Goal: Transaction & Acquisition: Purchase product/service

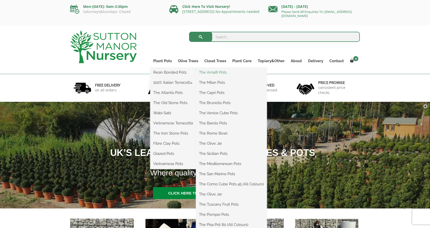
click at [213, 73] on link "The Amalfi Pots" at bounding box center [231, 73] width 71 height 8
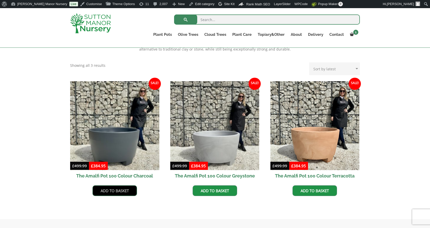
scroll to position [118, 0]
click at [116, 192] on link "Add to basket" at bounding box center [115, 191] width 44 height 11
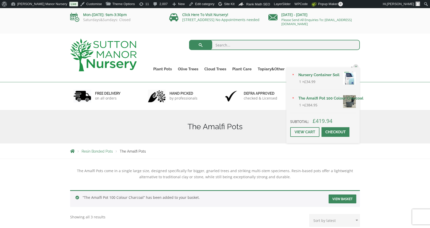
click at [328, 133] on link "Checkout" at bounding box center [336, 132] width 28 height 10
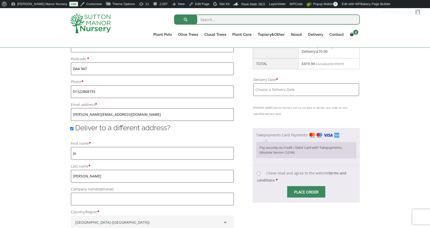
scroll to position [316, 0]
click at [327, 88] on input "Delivery Date *" at bounding box center [306, 90] width 106 height 13
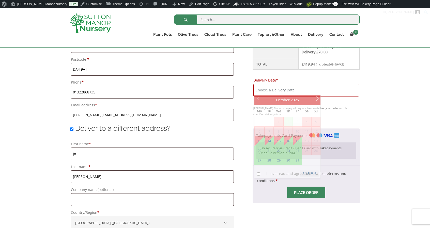
click at [91, 19] on img at bounding box center [90, 23] width 41 height 20
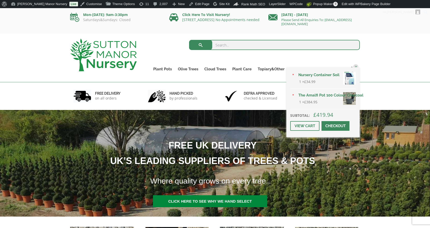
click at [336, 126] on span at bounding box center [336, 126] width 0 height 0
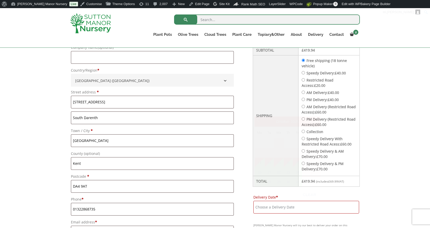
click at [302, 208] on input "Delivery Date *" at bounding box center [306, 207] width 106 height 13
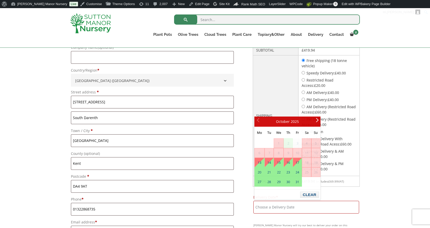
click at [336, 72] on label "Speedy Delivery: £ 40.00" at bounding box center [326, 73] width 39 height 5
click at [305, 72] on input "Speedy Delivery: £ 40.00" at bounding box center [303, 72] width 3 height 3
radio input "true"
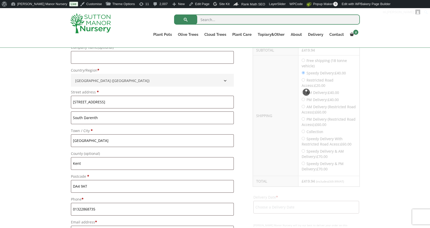
click at [336, 72] on div "Checkout" at bounding box center [306, 92] width 107 height 189
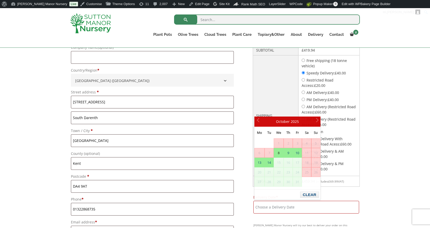
click at [288, 205] on input "Delivery Date *" at bounding box center [306, 207] width 106 height 13
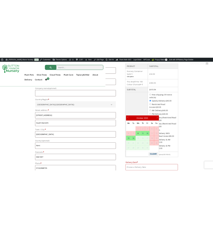
scroll to position [221, 0]
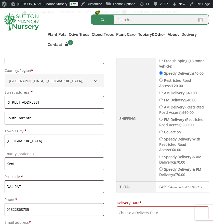
click at [18, 25] on img at bounding box center [21, 21] width 35 height 17
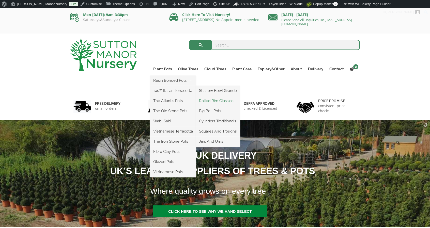
click at [212, 100] on link "Rolled Rim Classico" at bounding box center [218, 101] width 44 height 8
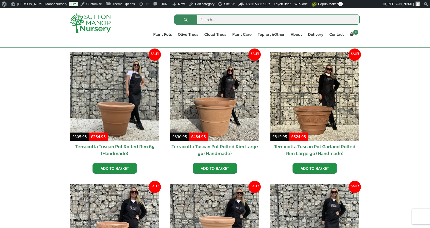
scroll to position [226, 0]
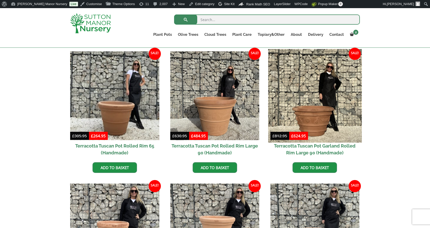
click at [296, 91] on img at bounding box center [315, 96] width 94 height 94
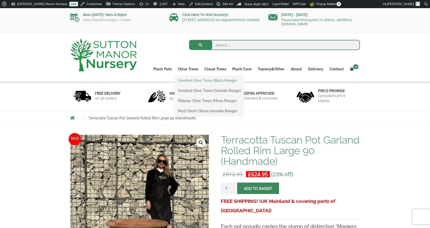
click at [192, 77] on link "Gnarled Olive Trees (Bella Range)" at bounding box center [209, 81] width 69 height 8
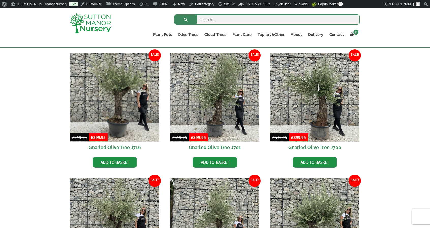
scroll to position [125, 0]
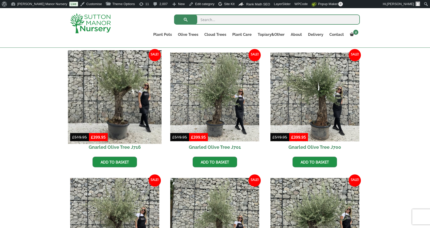
click at [157, 86] on img at bounding box center [115, 97] width 94 height 94
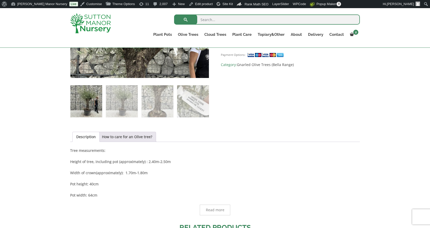
scroll to position [187, 0]
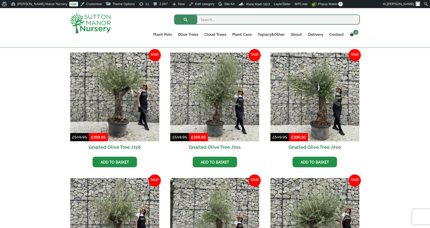
click at [98, 15] on img at bounding box center [90, 23] width 41 height 20
